Goal: Task Accomplishment & Management: Manage account settings

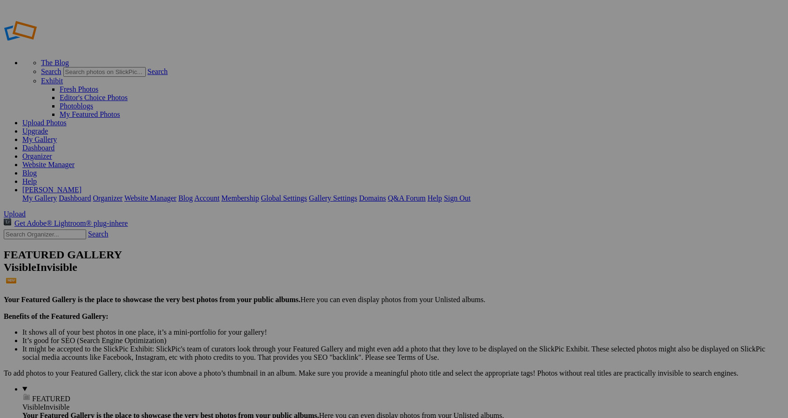
click at [309, 243] on span "Yes" at bounding box center [303, 245] width 11 height 8
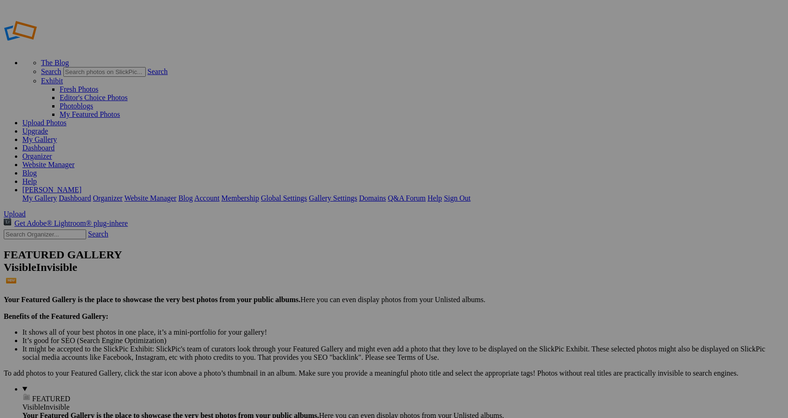
click at [309, 244] on span "Yes" at bounding box center [303, 245] width 11 height 8
click at [309, 246] on span "Yes" at bounding box center [303, 245] width 11 height 8
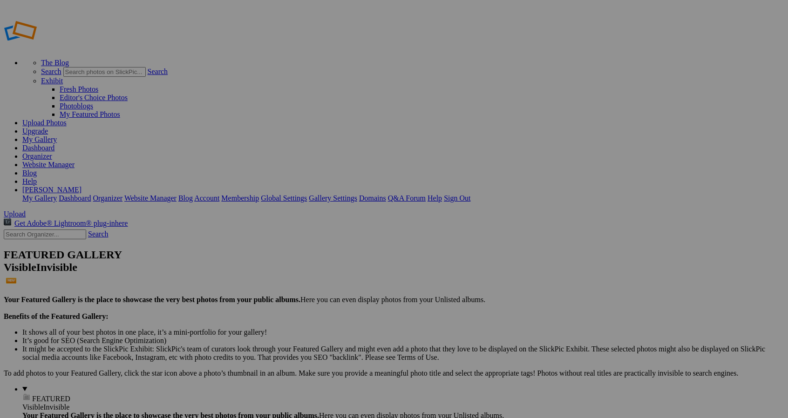
click at [309, 241] on span "Yes" at bounding box center [303, 245] width 11 height 8
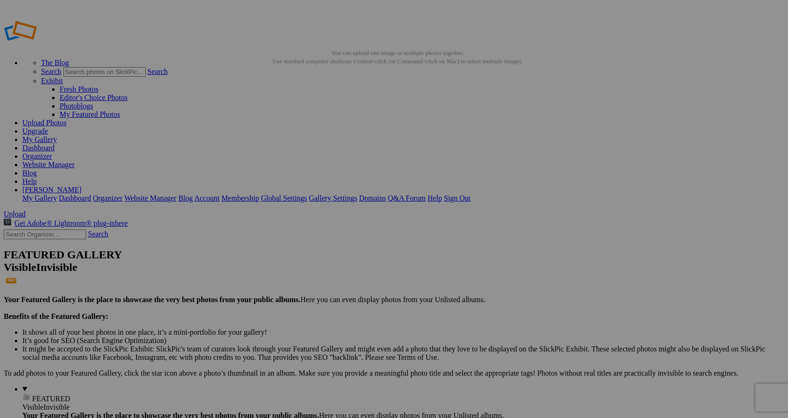
click at [309, 242] on span "Yes" at bounding box center [303, 245] width 11 height 8
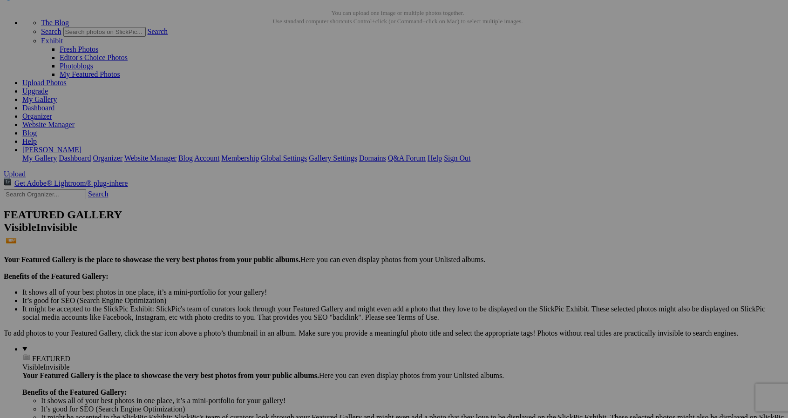
scroll to position [35, 0]
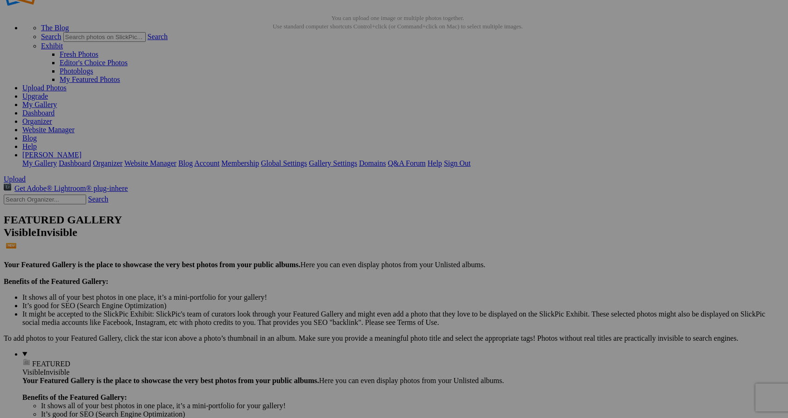
click at [309, 246] on span "Yes" at bounding box center [303, 245] width 11 height 8
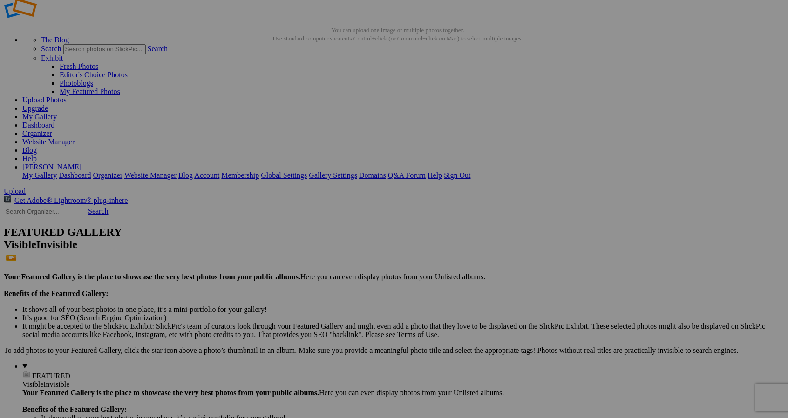
scroll to position [2, 0]
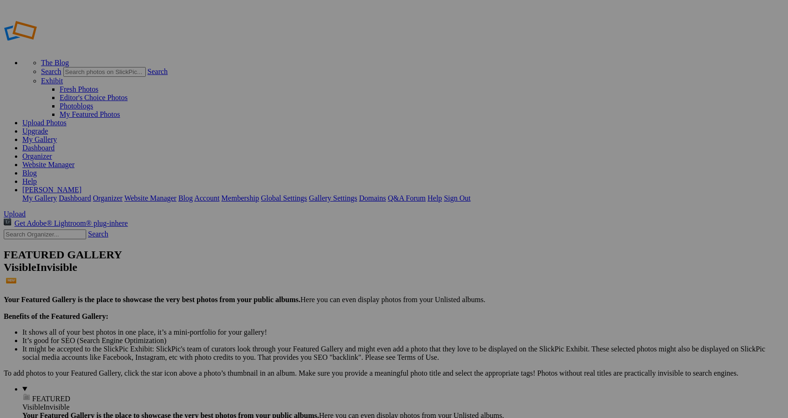
click at [309, 244] on span "Yes" at bounding box center [303, 245] width 11 height 8
